Goal: Information Seeking & Learning: Learn about a topic

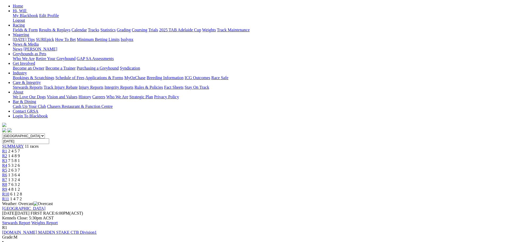
scroll to position [159, 0]
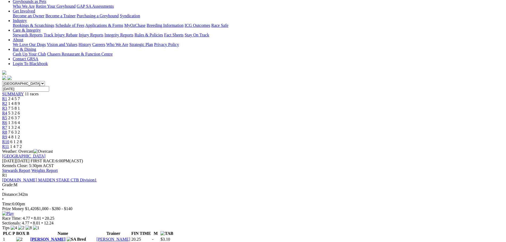
scroll to position [133, 0]
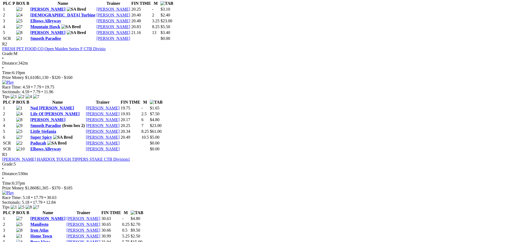
scroll to position [345, 0]
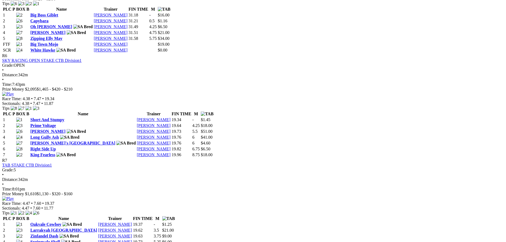
scroll to position [796, 0]
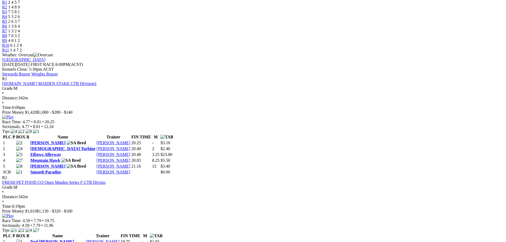
scroll to position [106, 0]
